Goal: Complete application form

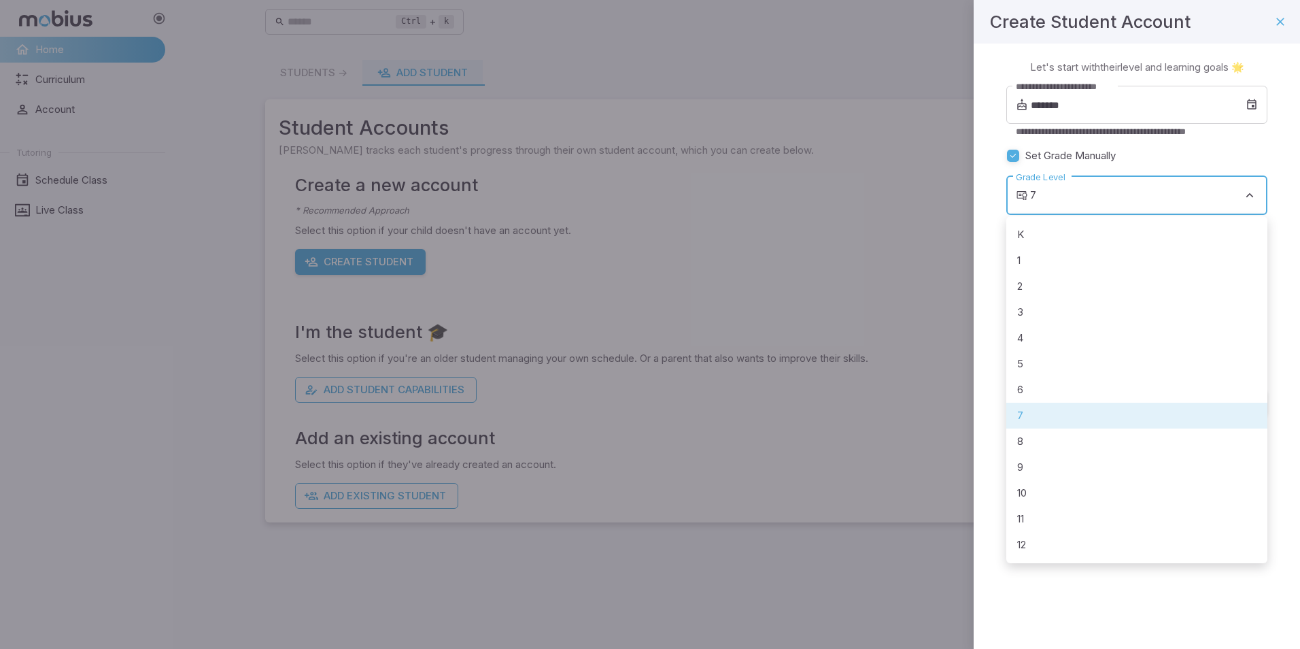
click at [1218, 187] on body "**********" at bounding box center [650, 324] width 1300 height 649
click at [1037, 369] on li "5" at bounding box center [1137, 364] width 261 height 26
type input "*"
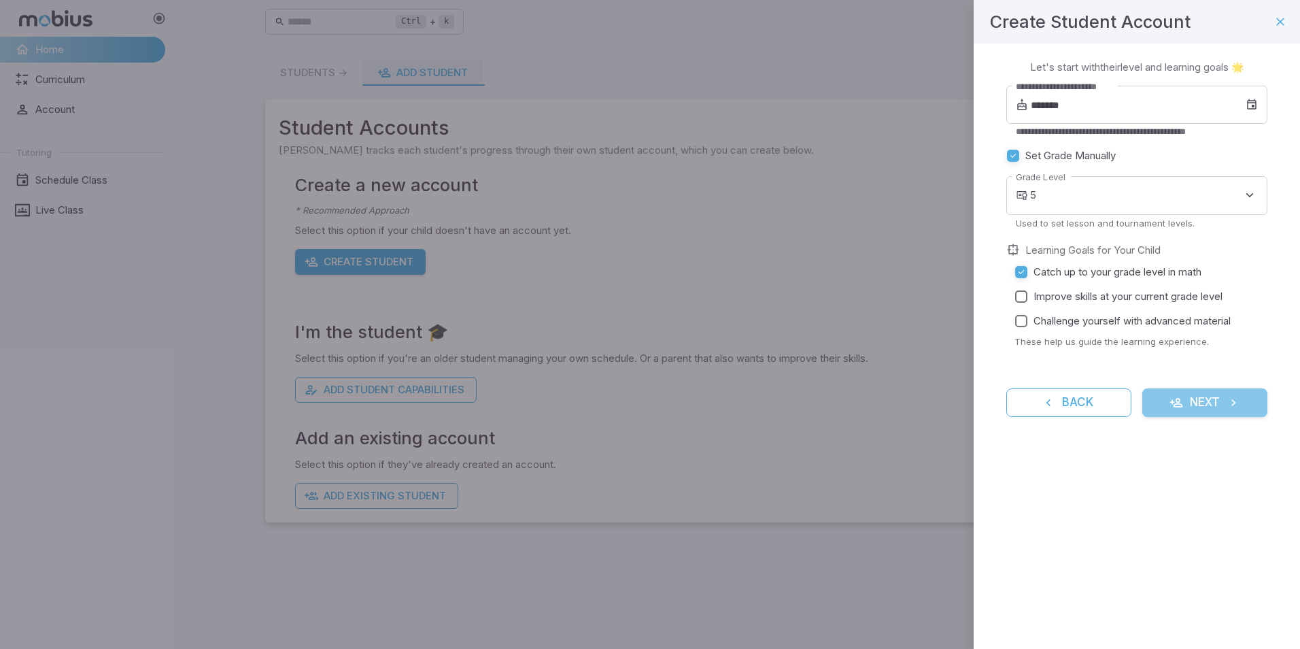
click at [1176, 398] on icon "submit" at bounding box center [1177, 403] width 14 height 14
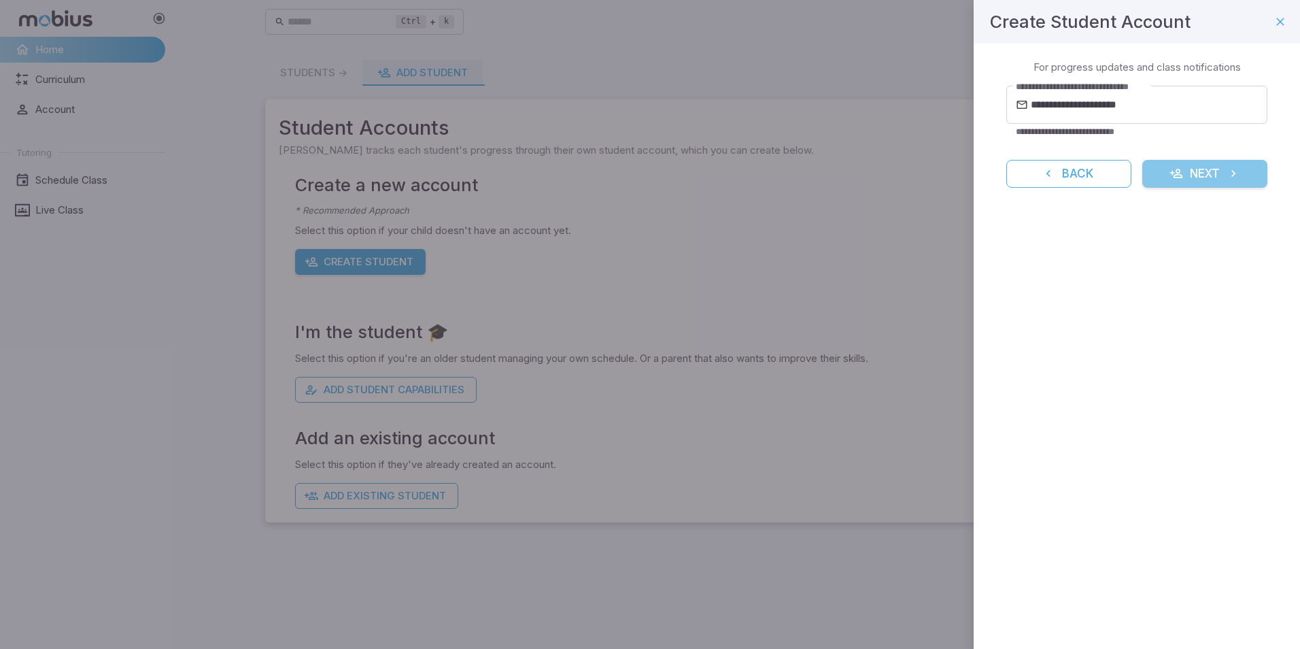
click at [1200, 176] on button "Next" at bounding box center [1205, 174] width 125 height 29
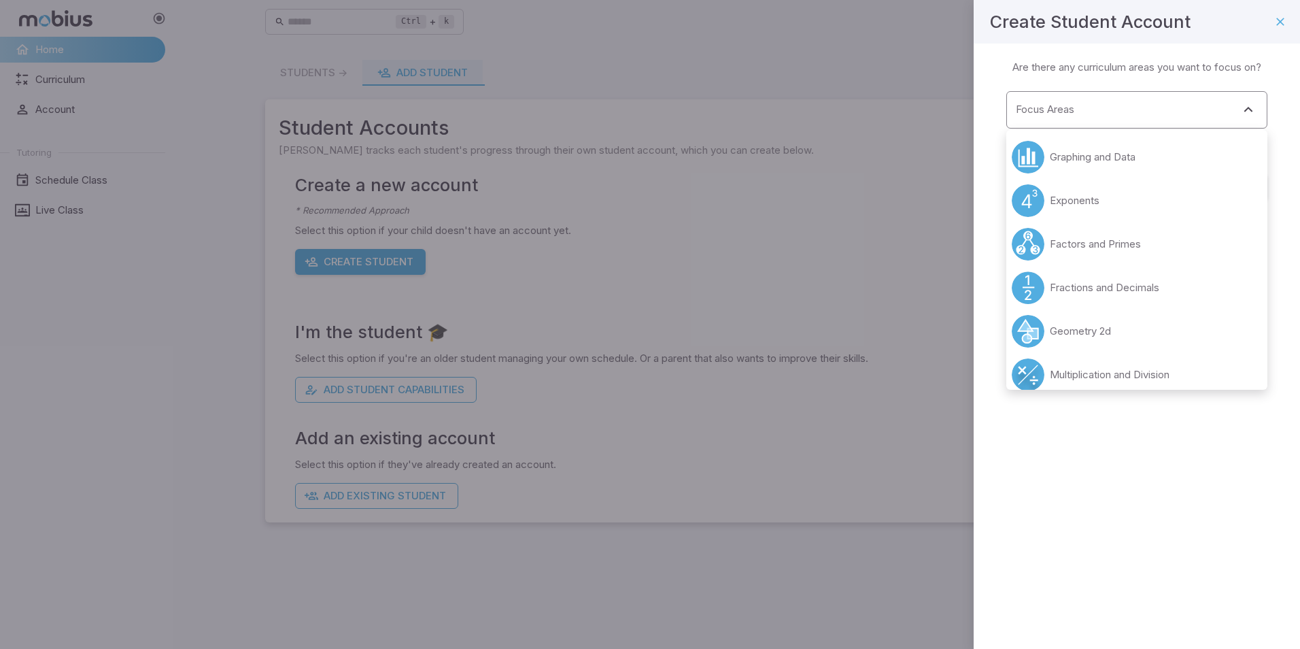
click at [1129, 124] on div "Focus Areas" at bounding box center [1137, 109] width 261 height 37
click at [1131, 373] on p "Multiplication and Division" at bounding box center [1110, 374] width 120 height 15
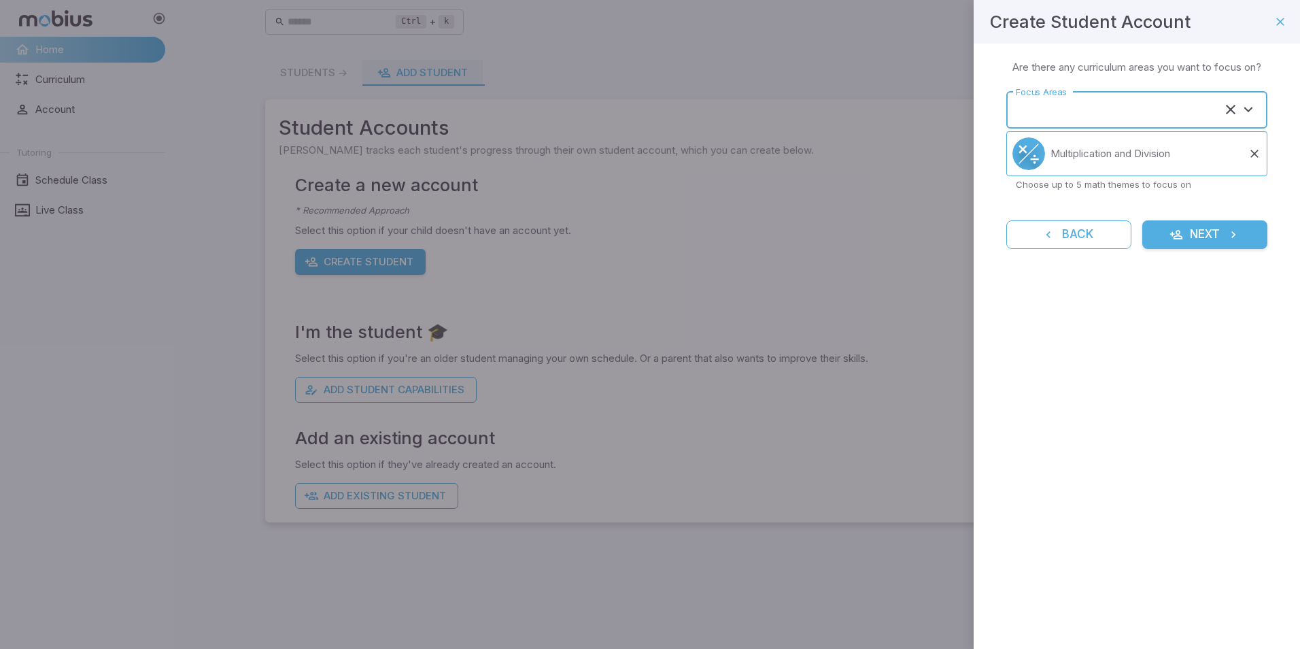
type input "**********"
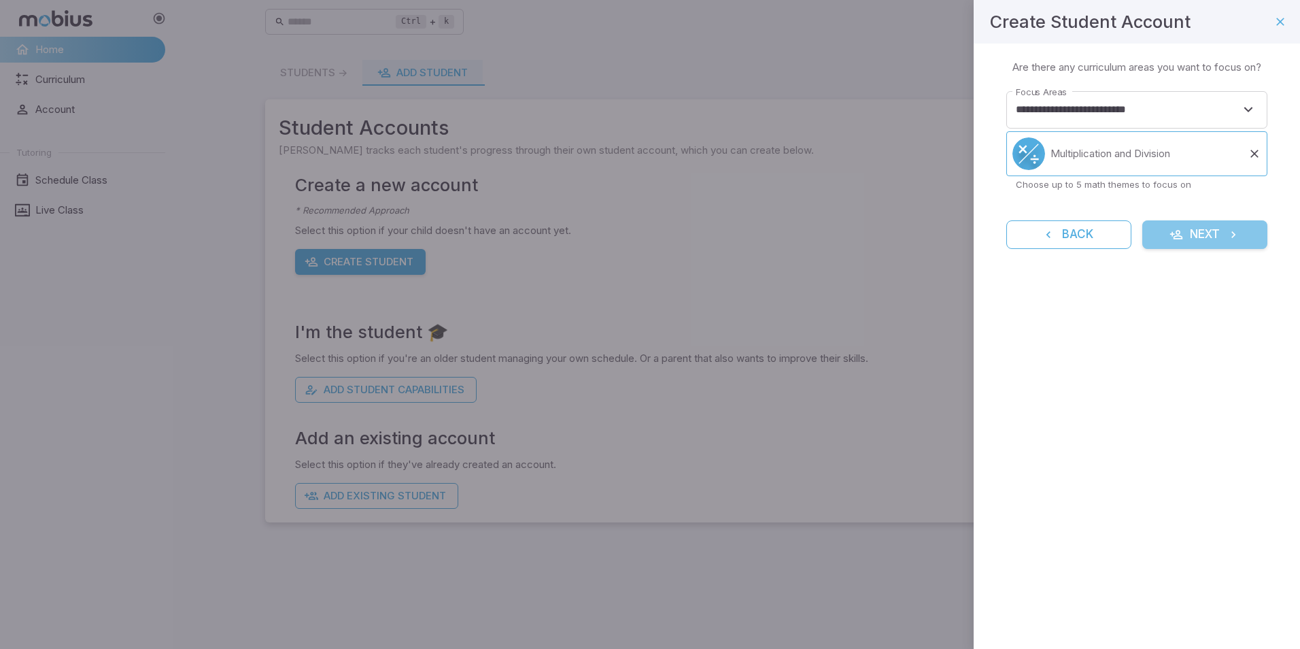
click at [1194, 233] on button "Next" at bounding box center [1205, 234] width 125 height 29
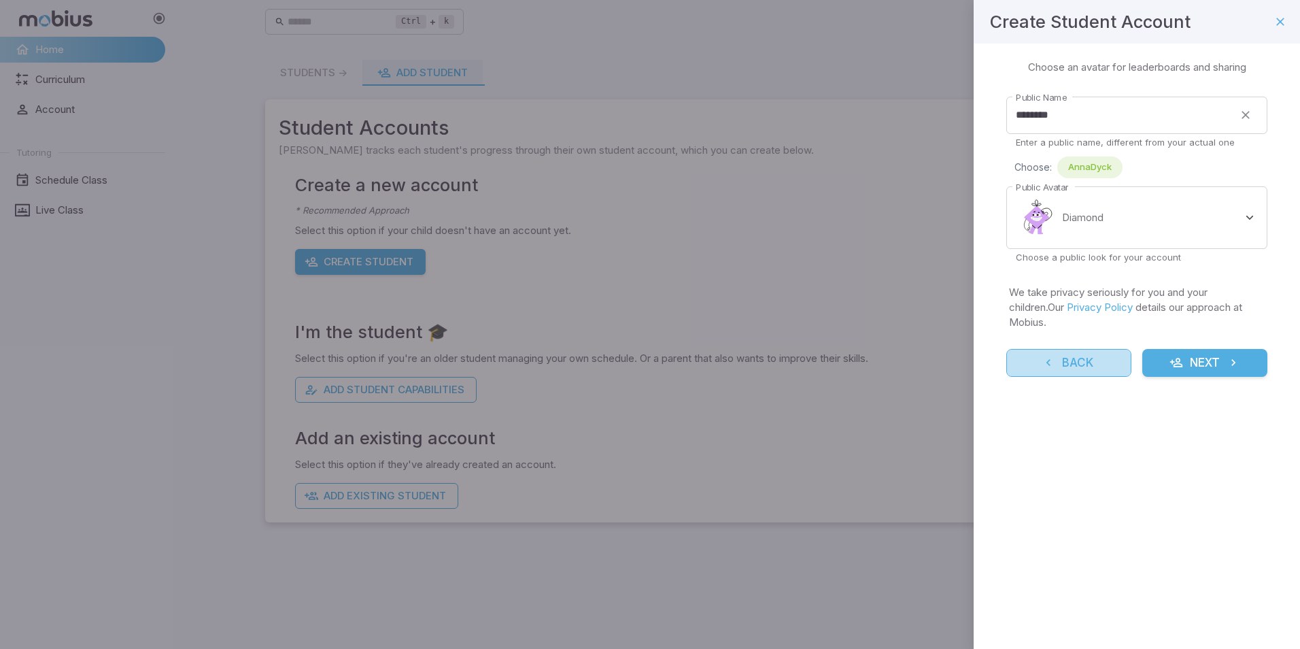
click at [1086, 349] on button "Back" at bounding box center [1069, 363] width 125 height 29
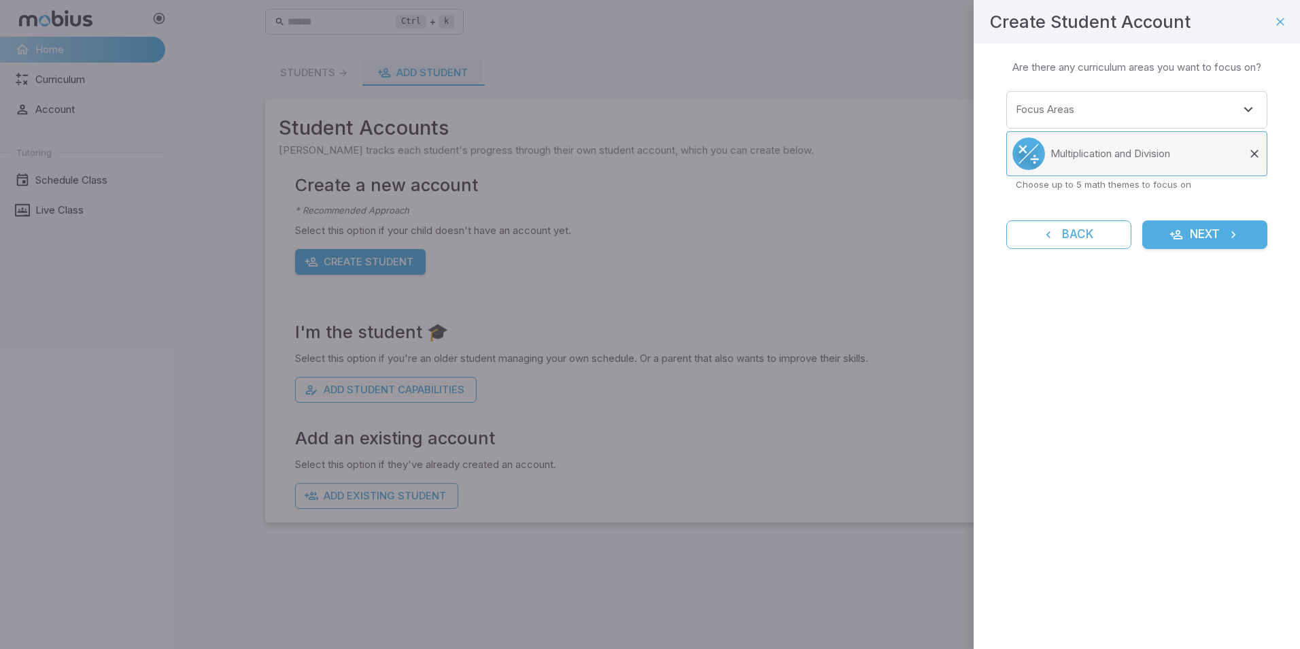
click at [1228, 143] on li "Multiplication and Division" at bounding box center [1137, 153] width 261 height 45
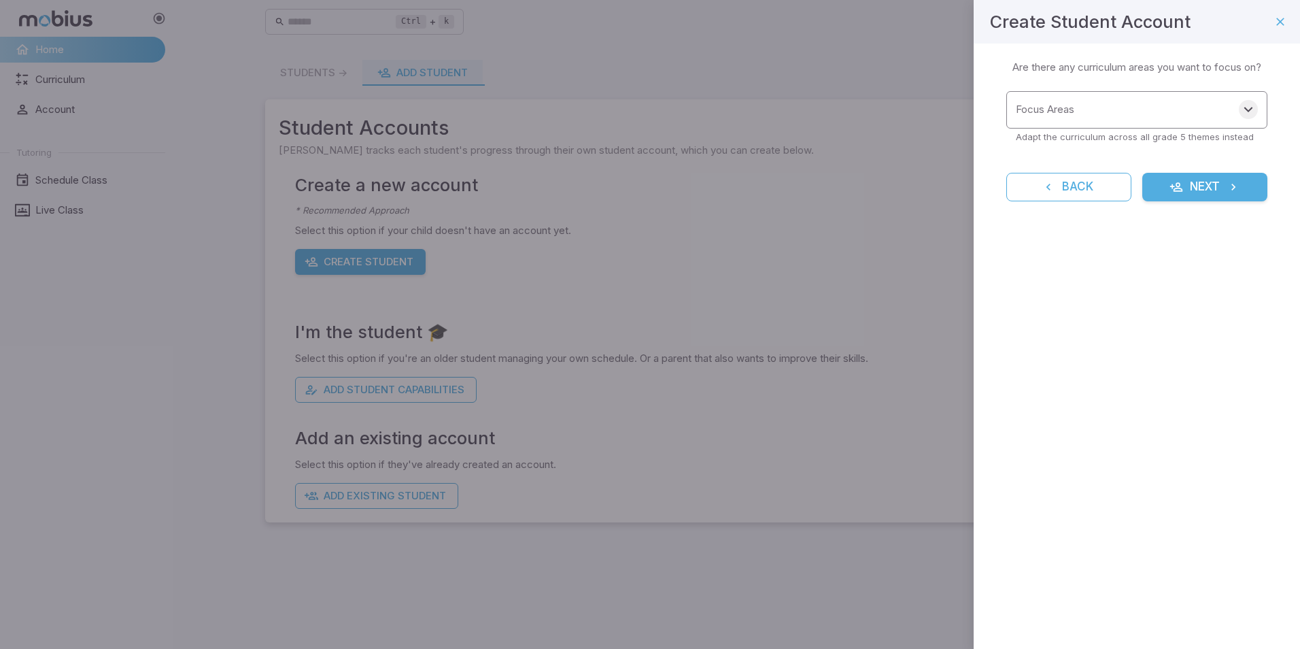
click at [1247, 110] on icon "Open" at bounding box center [1249, 109] width 16 height 16
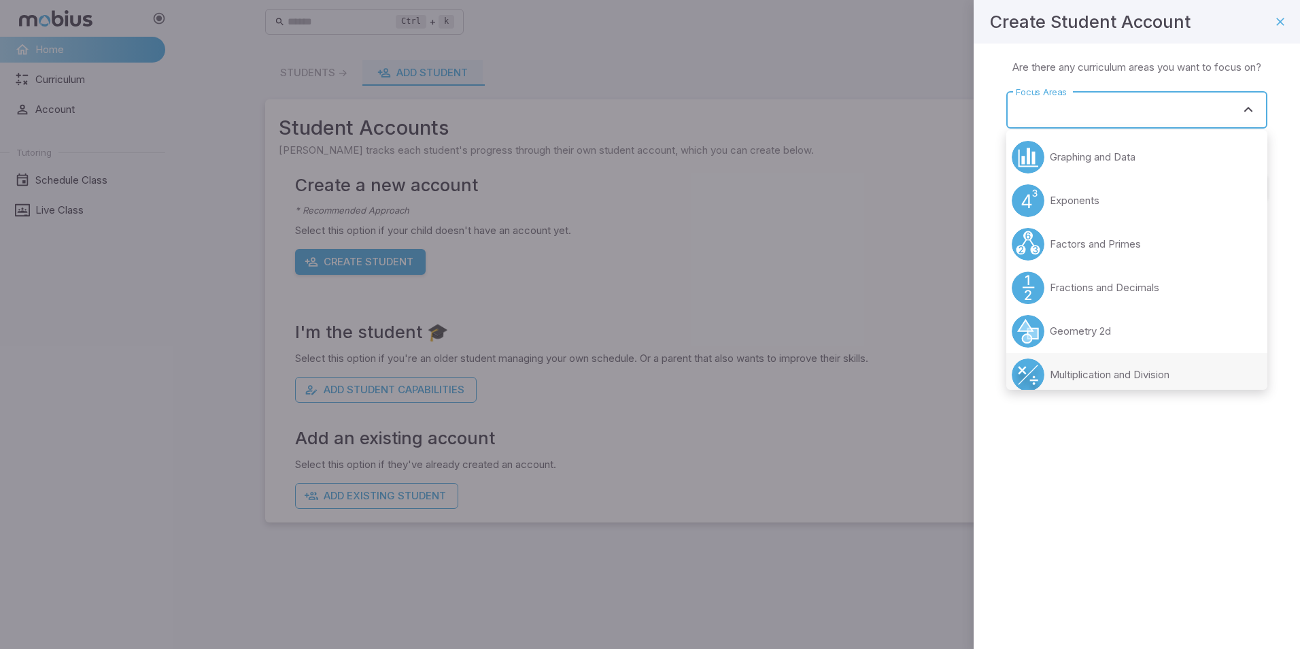
click at [1102, 381] on p "Multiplication and Division" at bounding box center [1110, 374] width 120 height 15
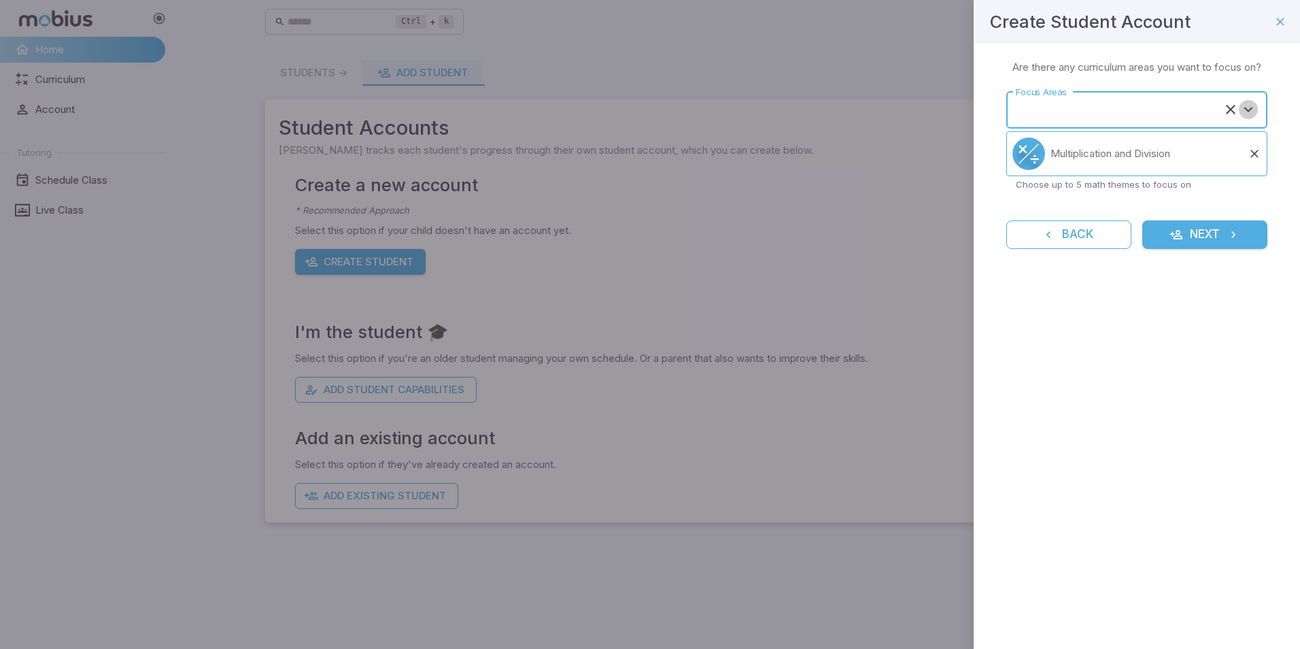
click at [1252, 104] on icon "Open" at bounding box center [1249, 109] width 16 height 16
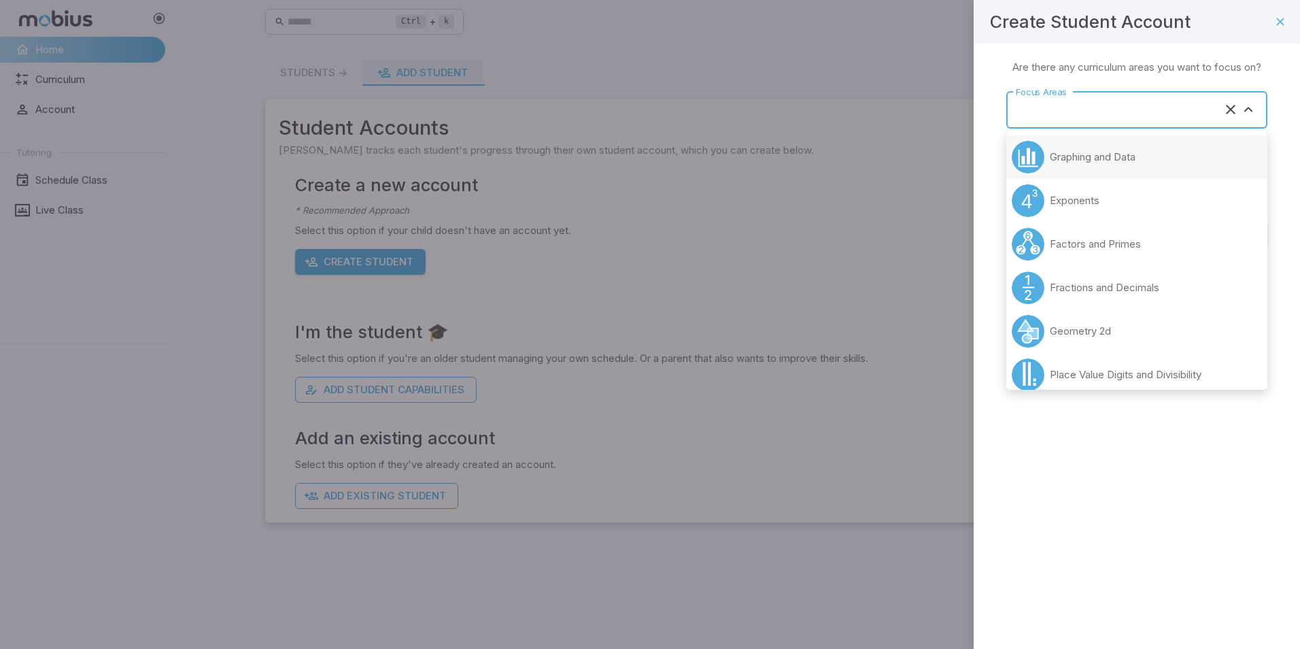
click at [1134, 158] on p "Graphing and Data" at bounding box center [1093, 157] width 86 height 15
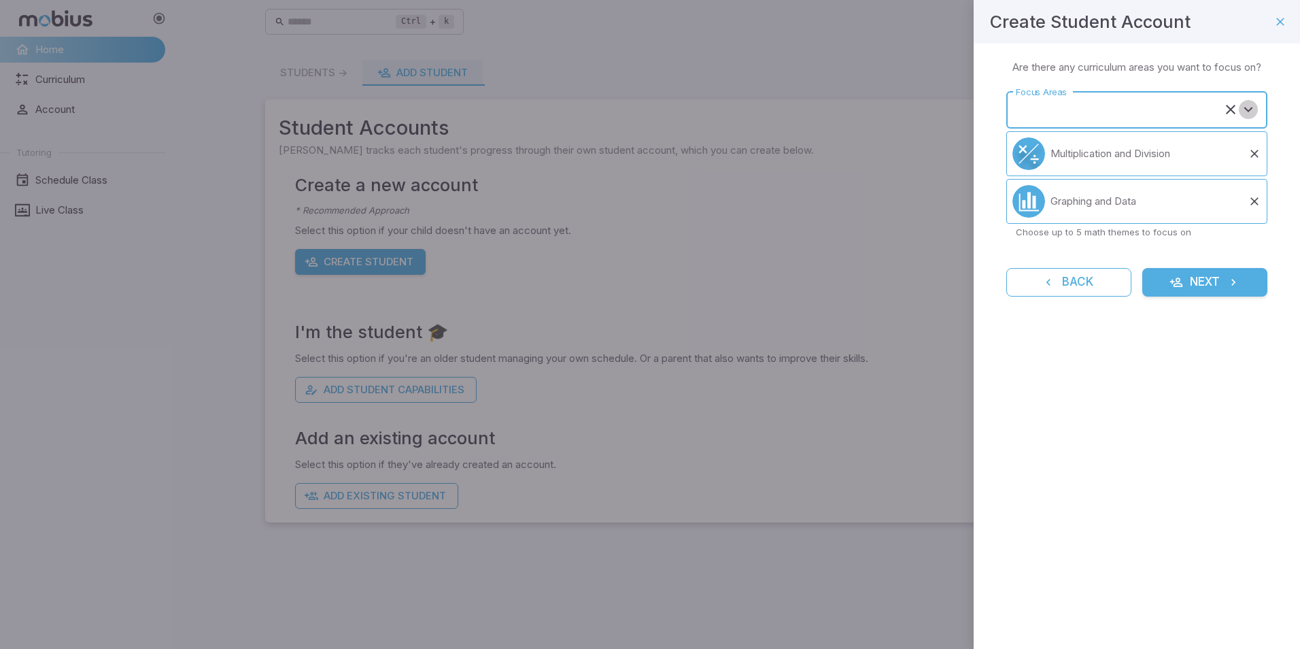
click at [1246, 114] on icon "Open" at bounding box center [1249, 109] width 16 height 16
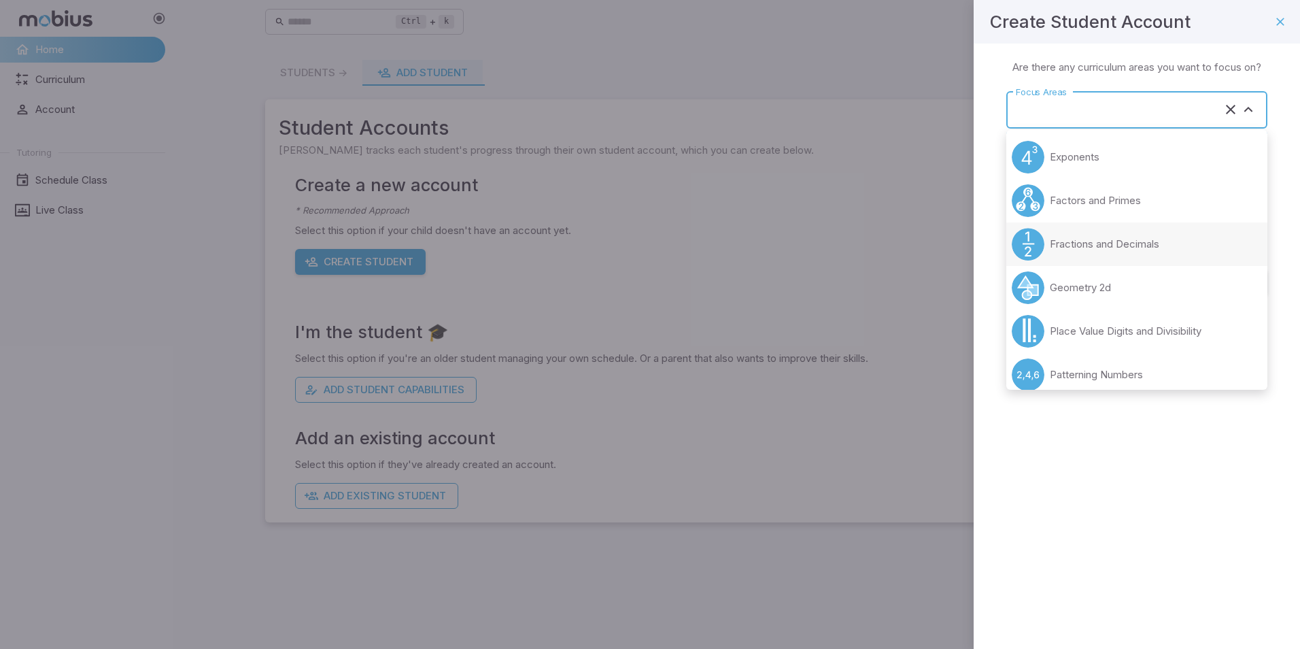
click at [1136, 242] on p "Fractions and Decimals" at bounding box center [1105, 244] width 110 height 15
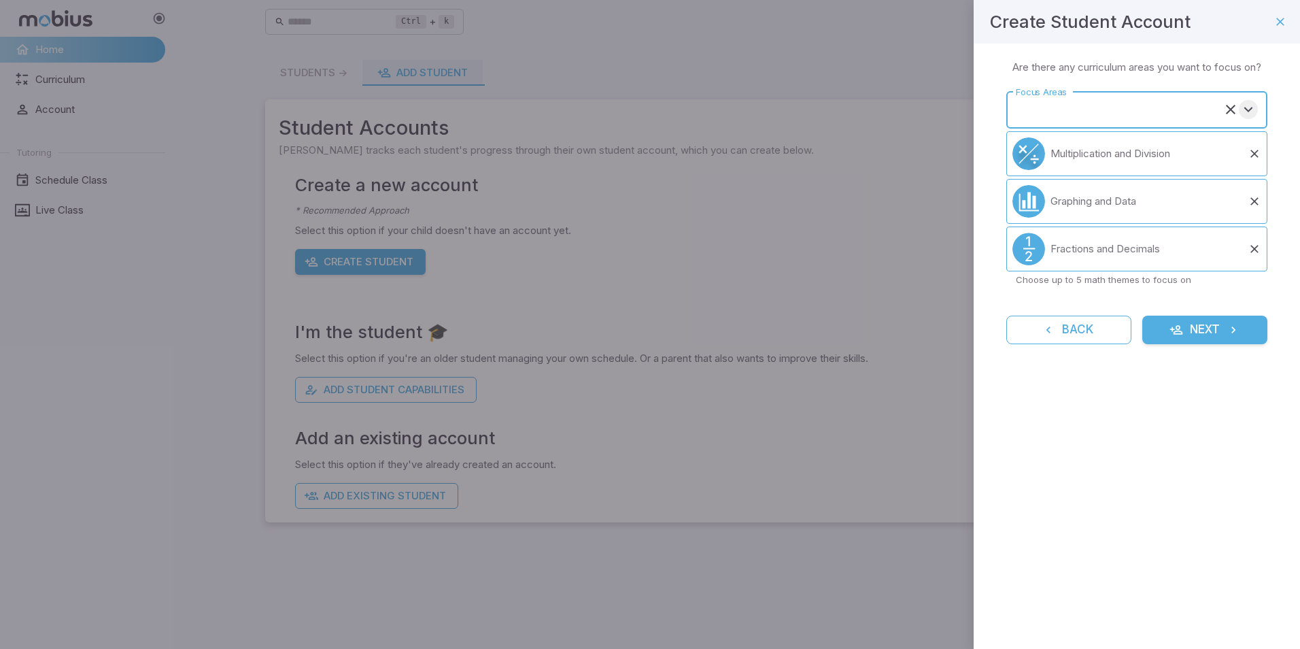
click at [1250, 112] on icon "Open" at bounding box center [1249, 109] width 16 height 16
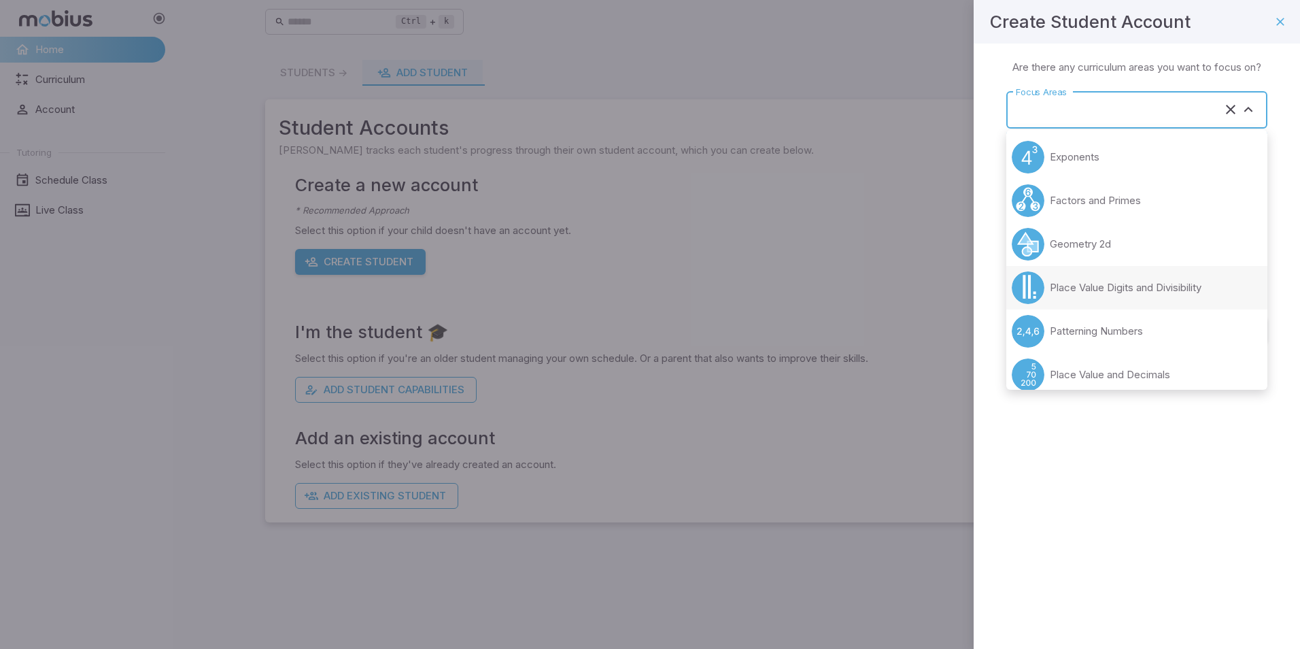
click at [1141, 291] on p "Place Value Digits and Divisibility" at bounding box center [1126, 287] width 152 height 15
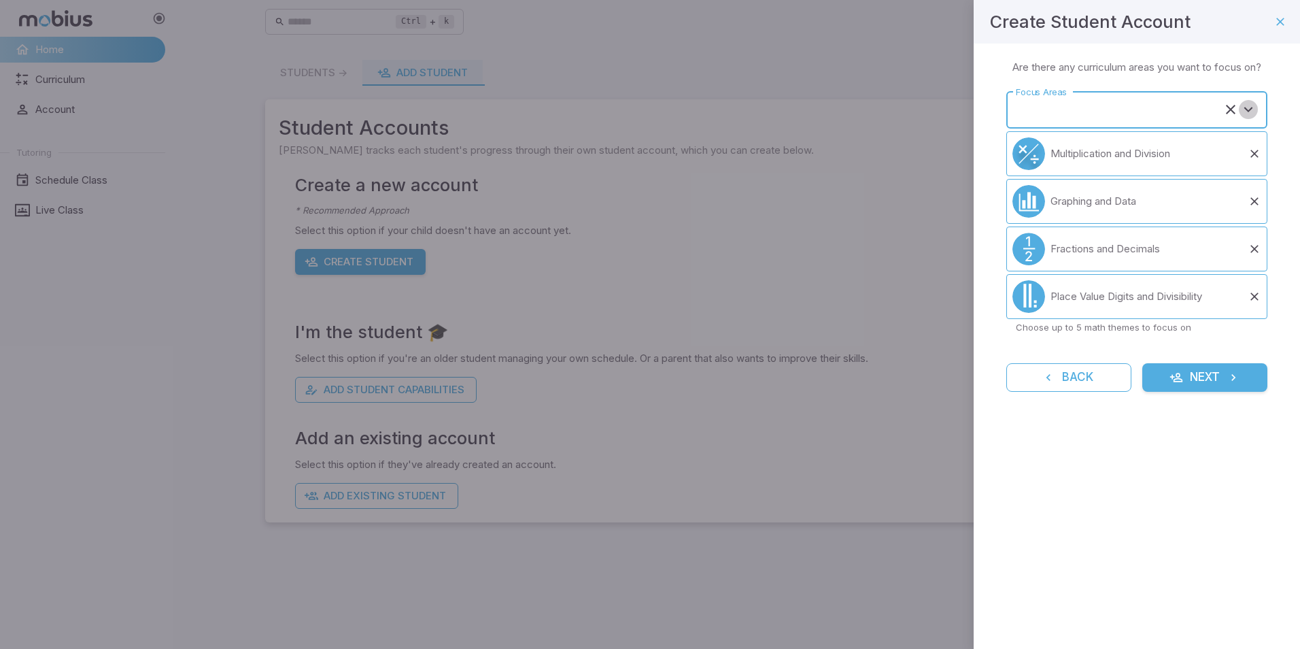
click at [1248, 110] on icon "Open" at bounding box center [1249, 109] width 16 height 16
click at [1244, 107] on icon "Open" at bounding box center [1249, 109] width 16 height 16
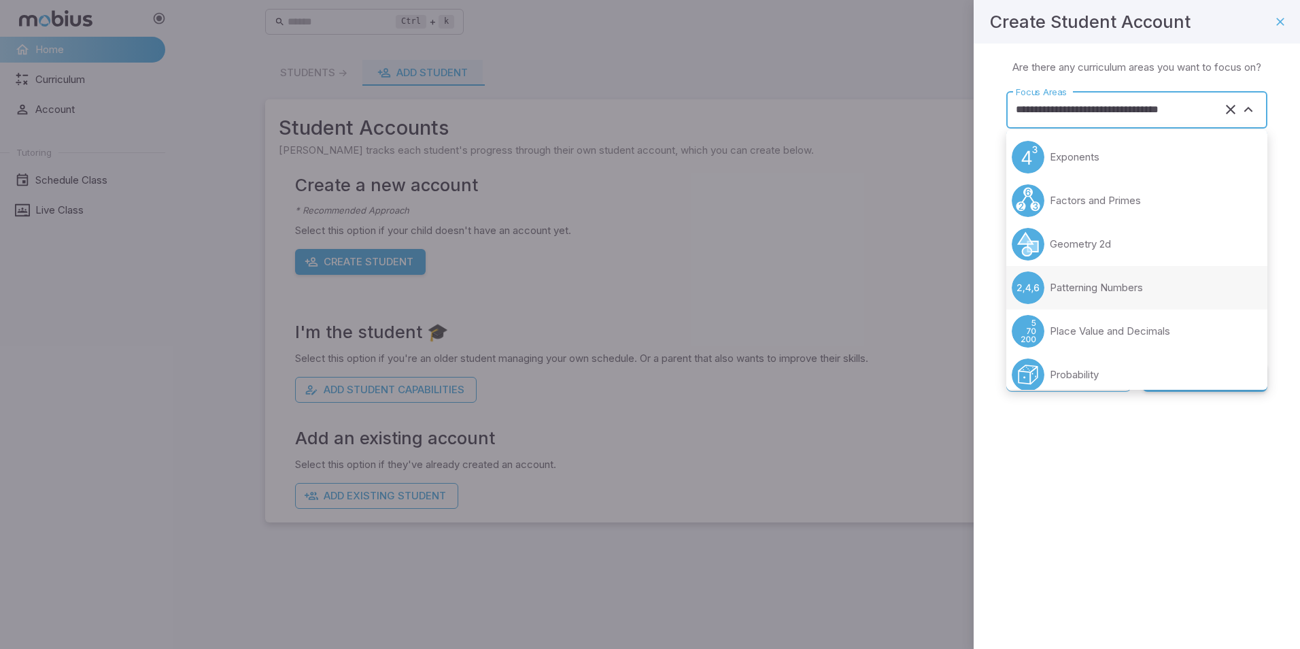
click at [1118, 286] on p "Patterning Numbers" at bounding box center [1096, 287] width 93 height 15
type input "**********"
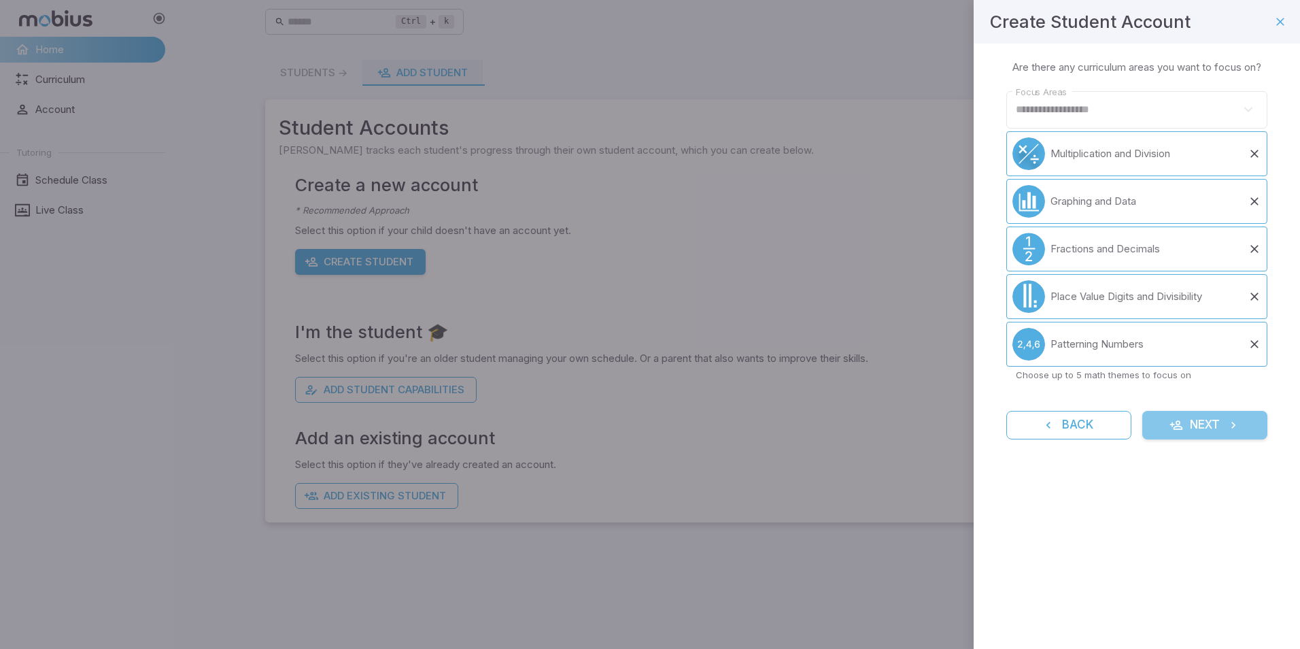
click at [1190, 426] on button "Next" at bounding box center [1205, 425] width 125 height 29
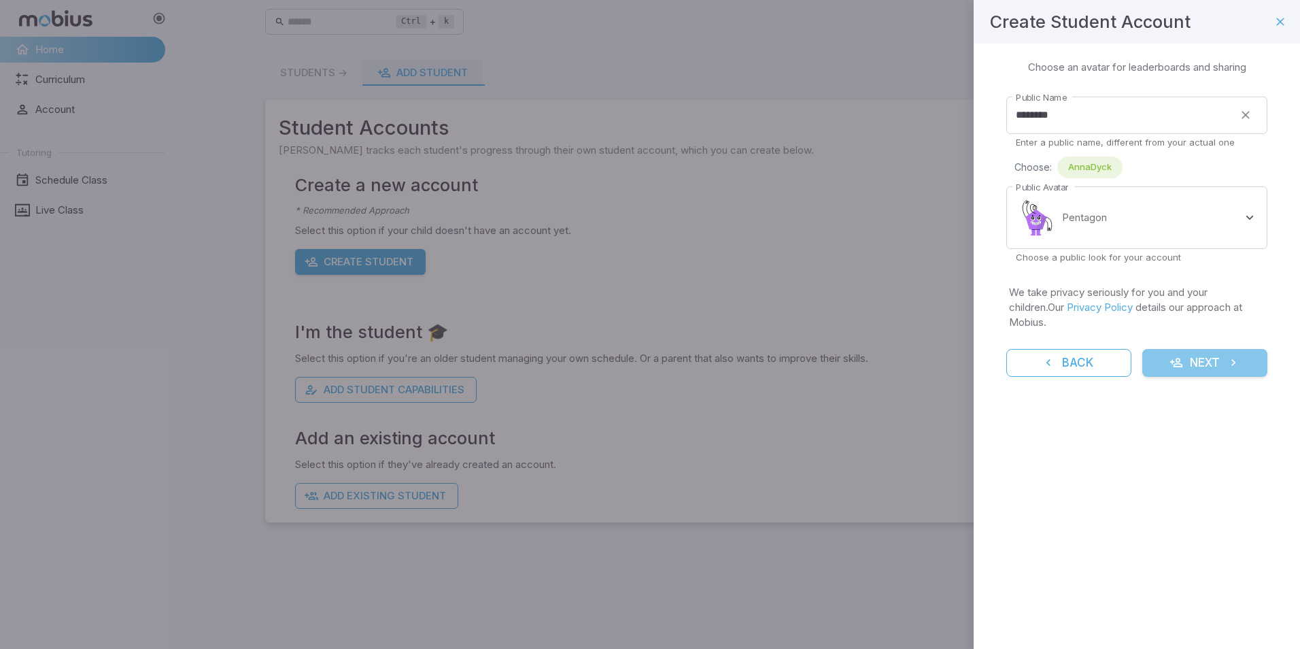
click at [1203, 350] on button "Next" at bounding box center [1205, 363] width 125 height 29
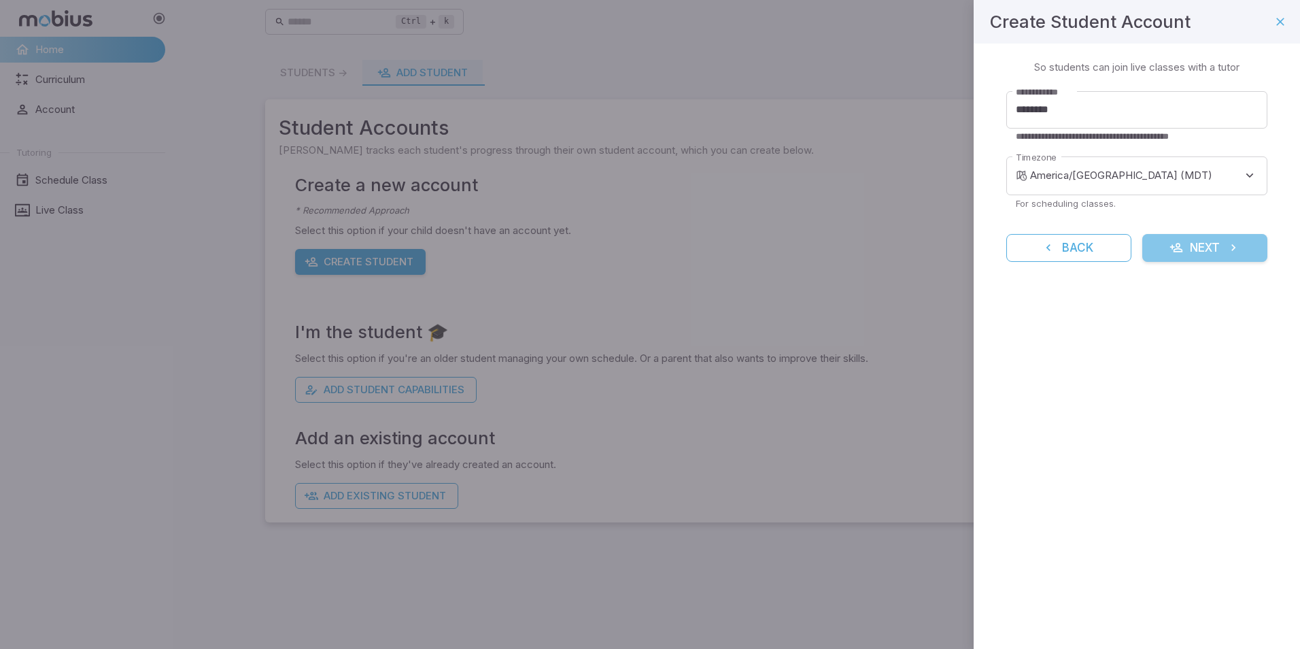
click at [1201, 253] on button "Next" at bounding box center [1205, 248] width 125 height 29
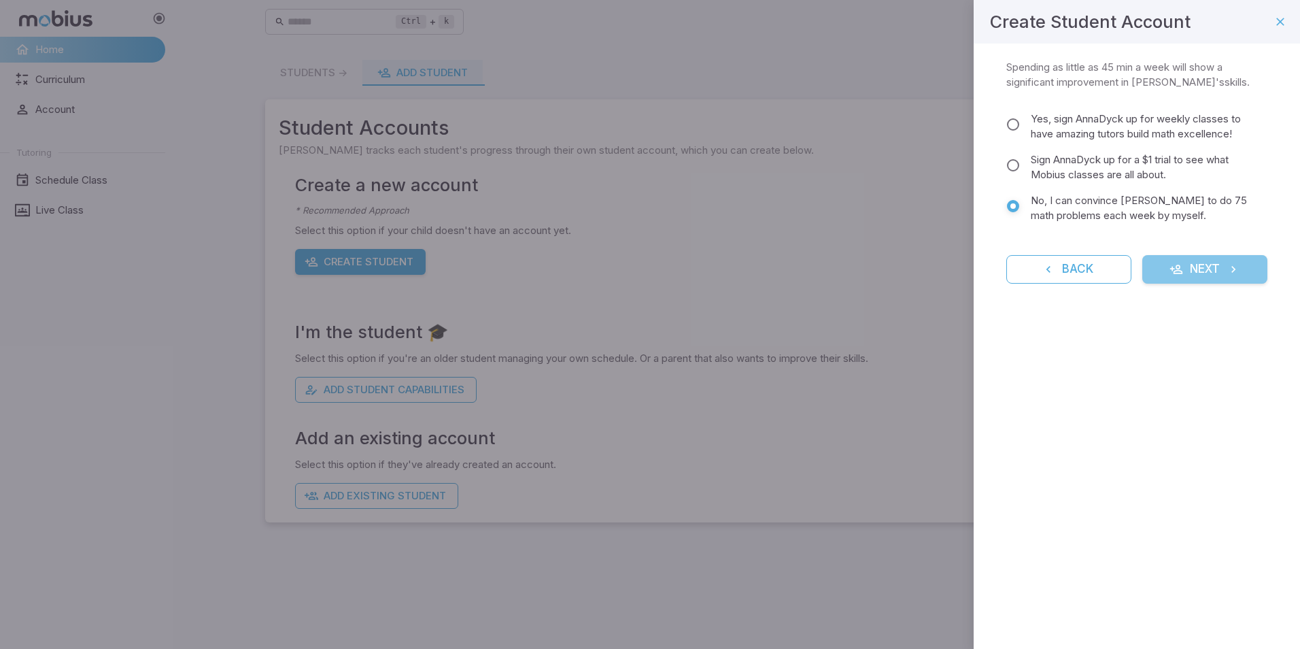
click at [1198, 257] on button "Next" at bounding box center [1205, 269] width 125 height 29
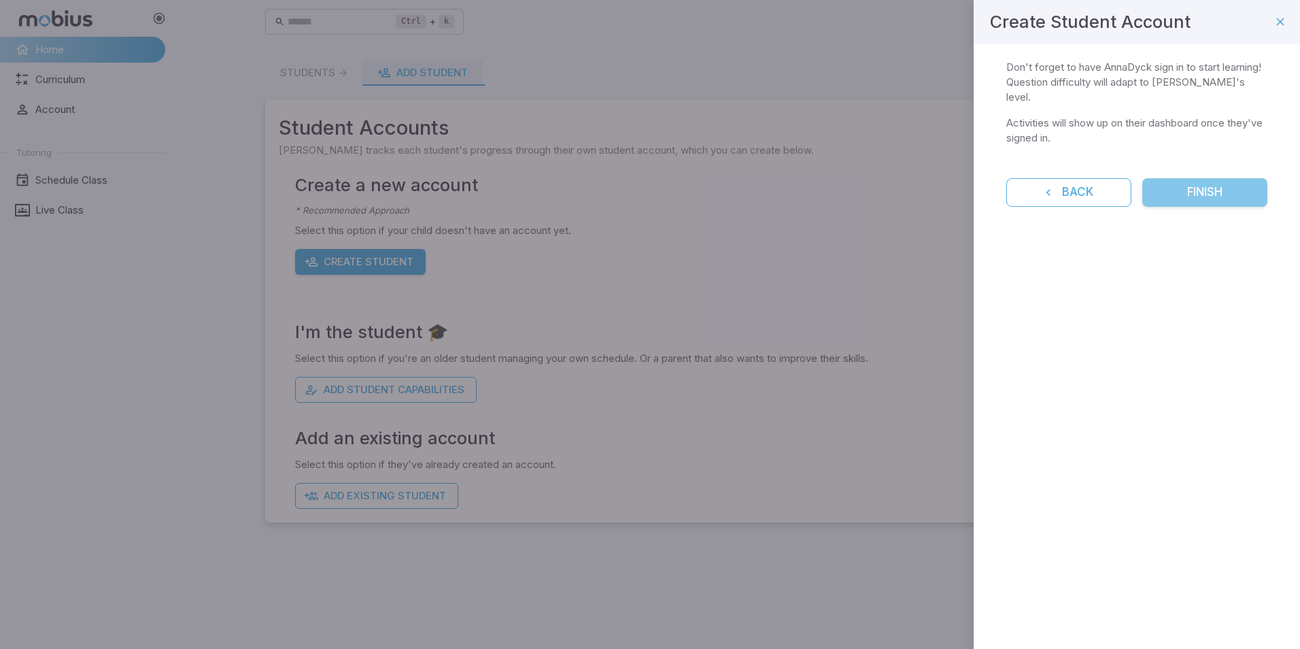
click at [1224, 194] on button "Finish" at bounding box center [1205, 192] width 125 height 29
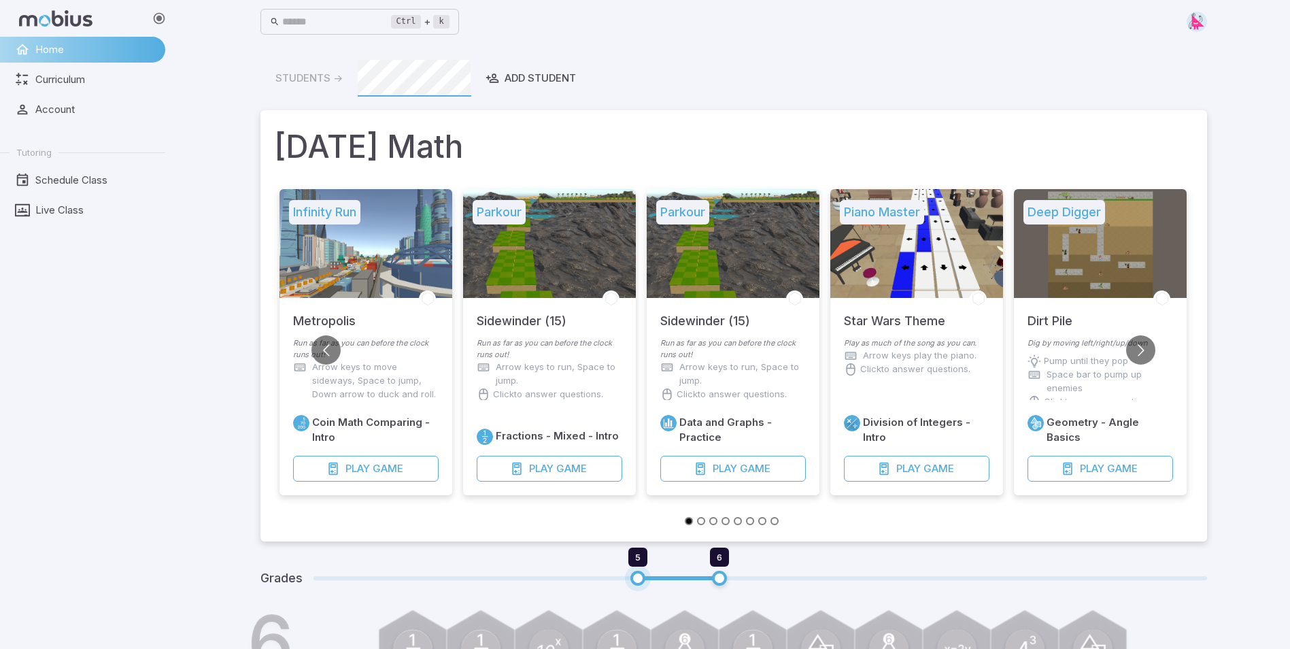
click at [636, 582] on span "5" at bounding box center [638, 578] width 15 height 15
click at [601, 576] on span at bounding box center [761, 578] width 894 height 4
click at [722, 575] on span "6" at bounding box center [719, 578] width 15 height 15
type input "*"
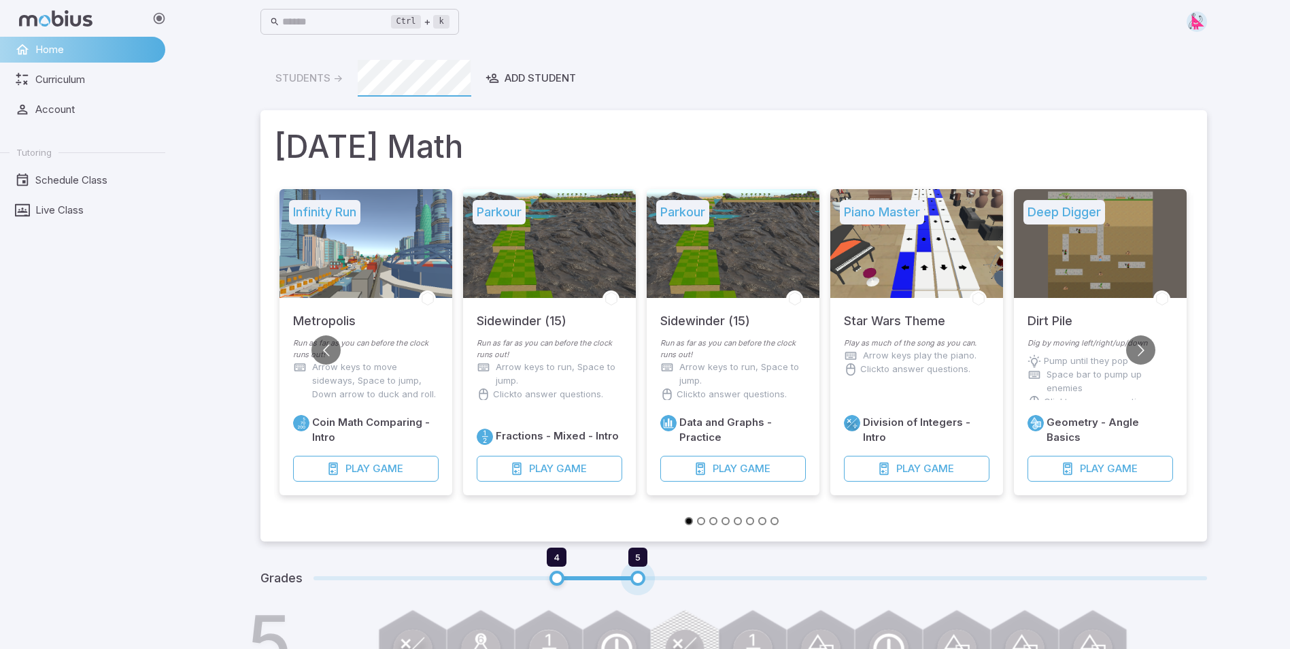
drag, startPoint x: 722, startPoint y: 575, endPoint x: 655, endPoint y: 570, distance: 66.9
click at [655, 570] on span "4 5" at bounding box center [761, 578] width 894 height 18
click at [60, 78] on span "Curriculum" at bounding box center [95, 79] width 120 height 15
